Goal: Task Accomplishment & Management: Manage account settings

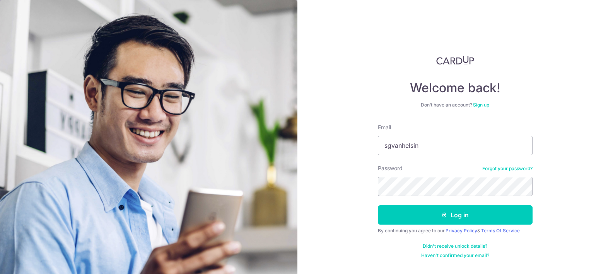
type input "[EMAIL_ADDRESS][DOMAIN_NAME]"
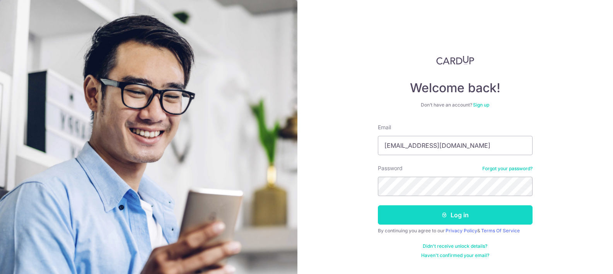
click at [434, 217] on button "Log in" at bounding box center [455, 215] width 155 height 19
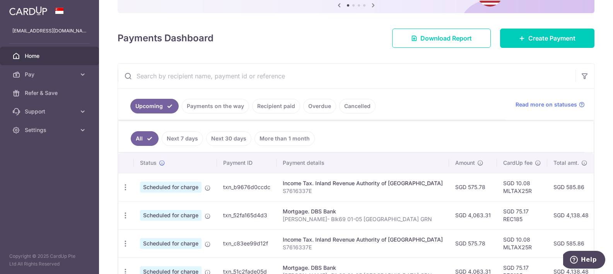
scroll to position [101, 0]
